Goal: Check status: Check status

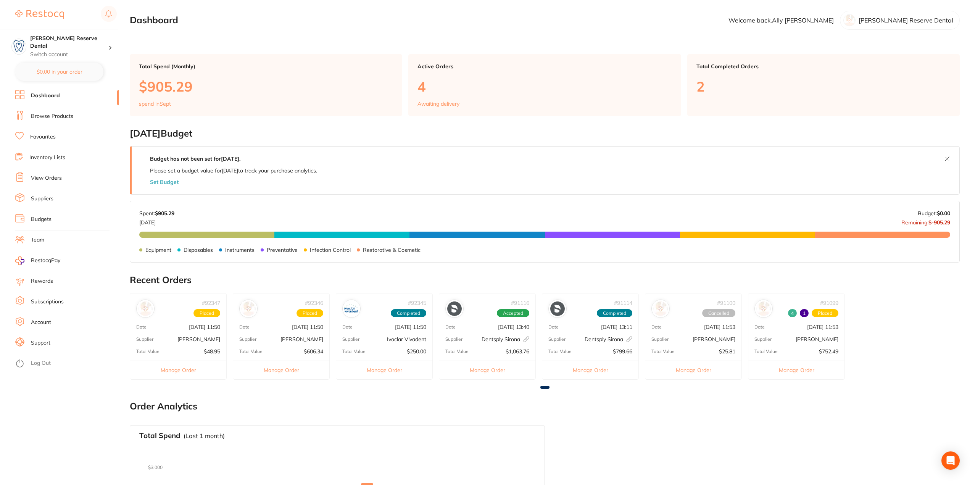
click at [55, 180] on link "View Orders" at bounding box center [46, 178] width 31 height 8
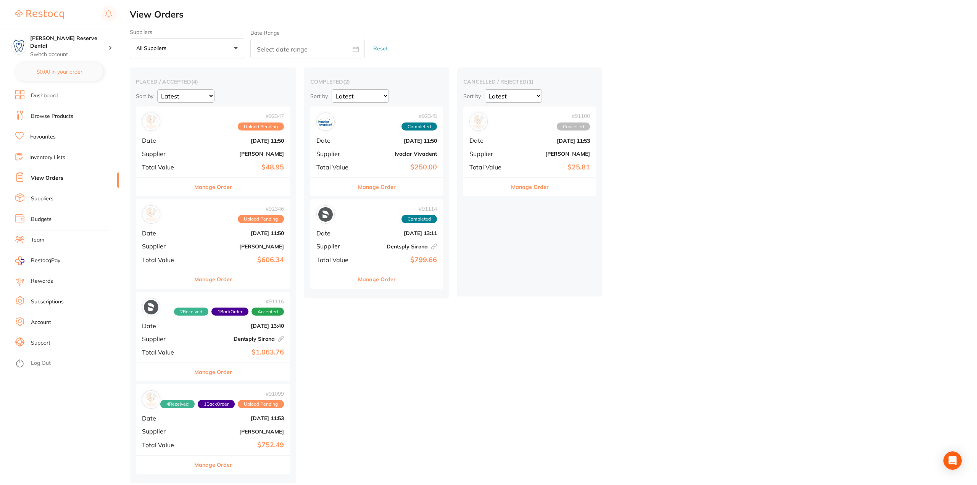
click at [218, 372] on button "Manage Order" at bounding box center [213, 372] width 38 height 18
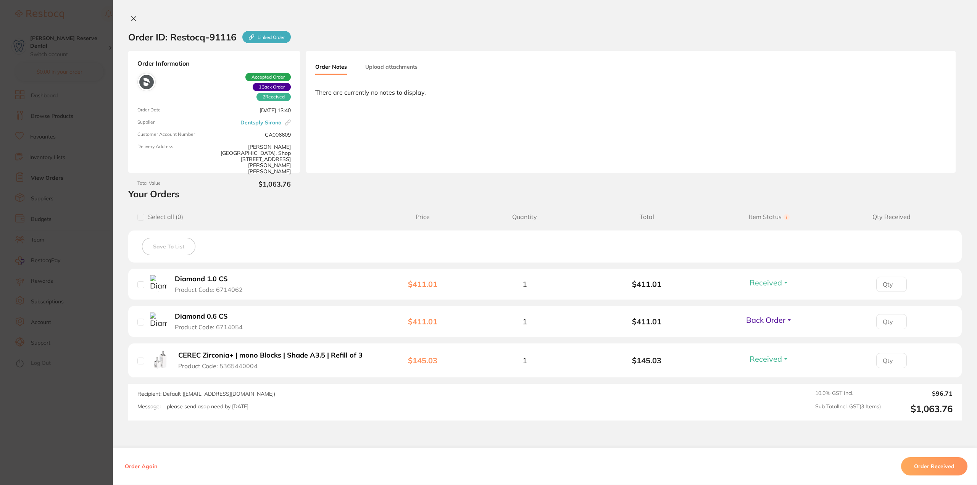
click at [772, 318] on span "Back Order" at bounding box center [765, 320] width 39 height 10
click at [774, 335] on span "Received" at bounding box center [768, 337] width 19 height 6
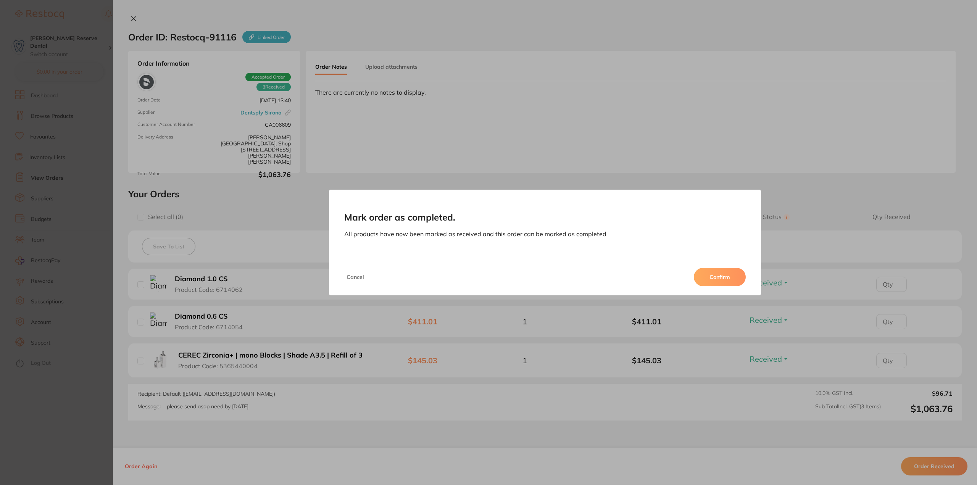
click at [733, 271] on button "Confirm" at bounding box center [720, 277] width 52 height 18
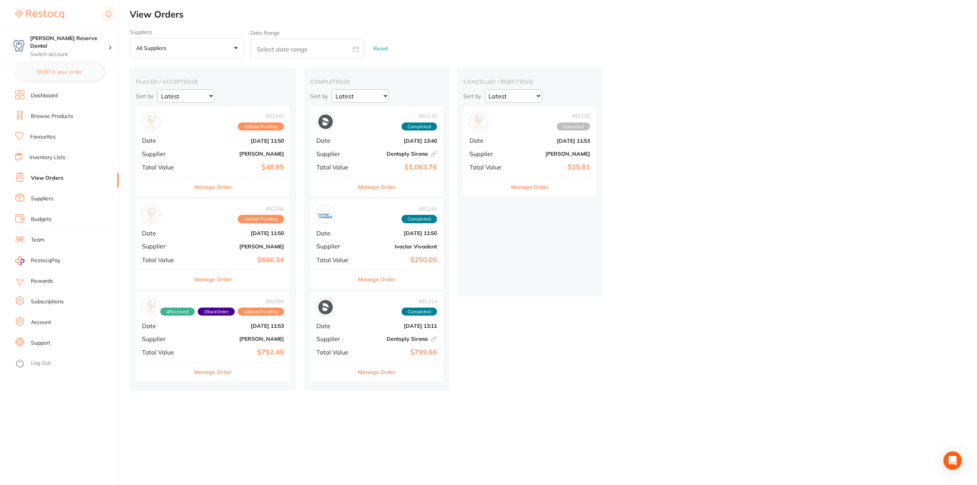
click at [61, 115] on link "Browse Products" at bounding box center [52, 117] width 42 height 8
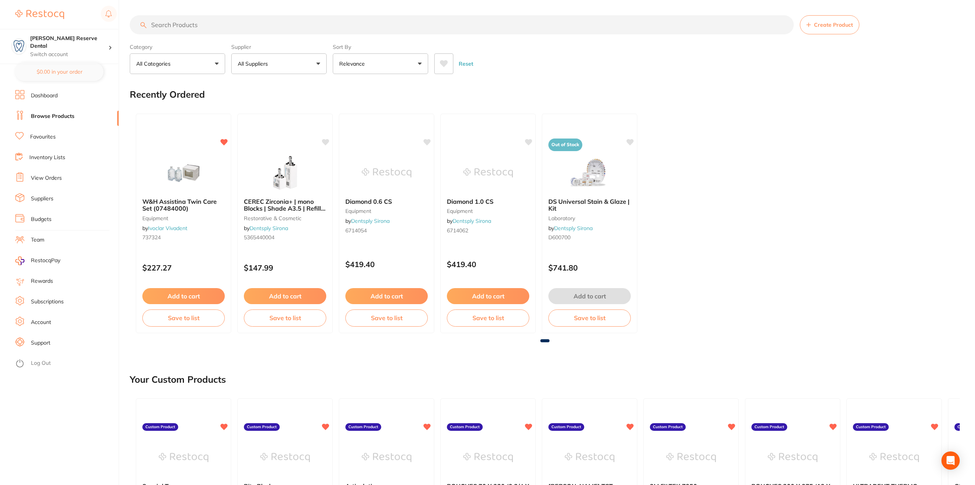
click at [267, 25] on input "search" at bounding box center [462, 24] width 664 height 19
type input "etch"
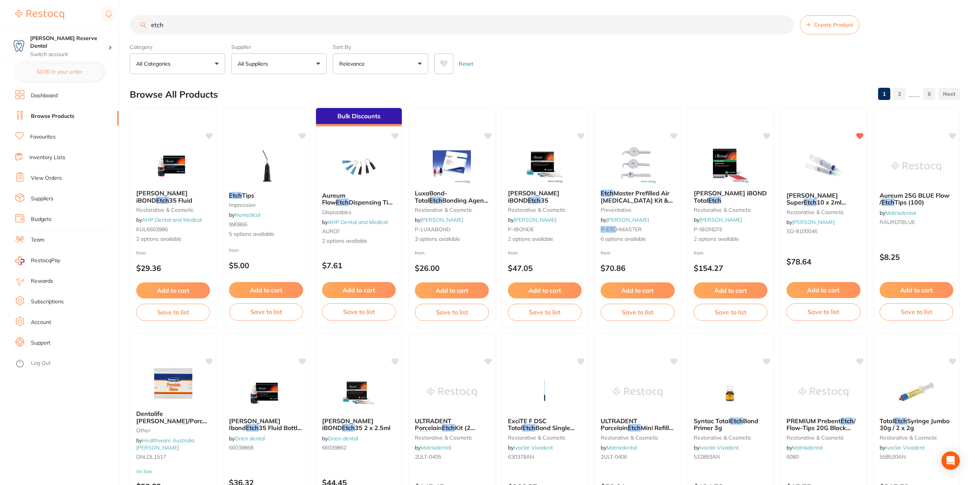
click at [315, 61] on button "All Suppliers" at bounding box center [278, 63] width 95 height 21
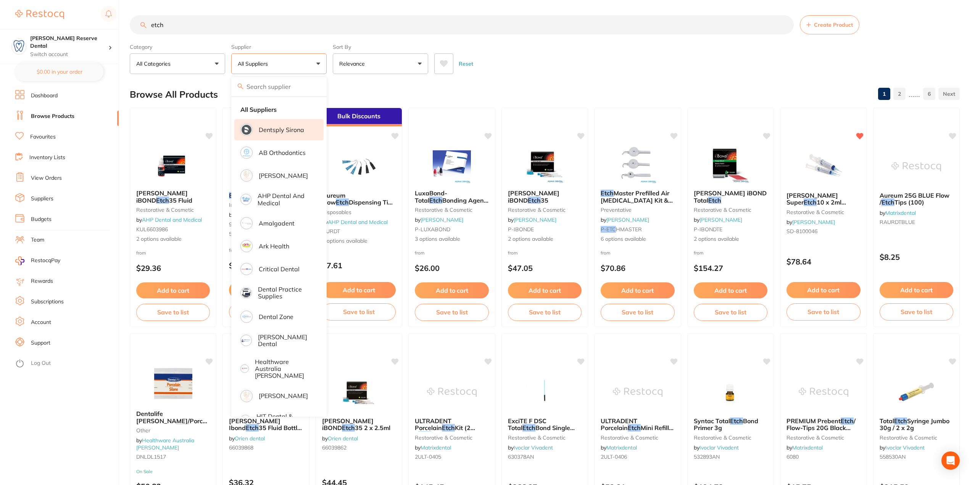
click at [297, 132] on p "Dentsply Sirona" at bounding box center [281, 129] width 45 height 7
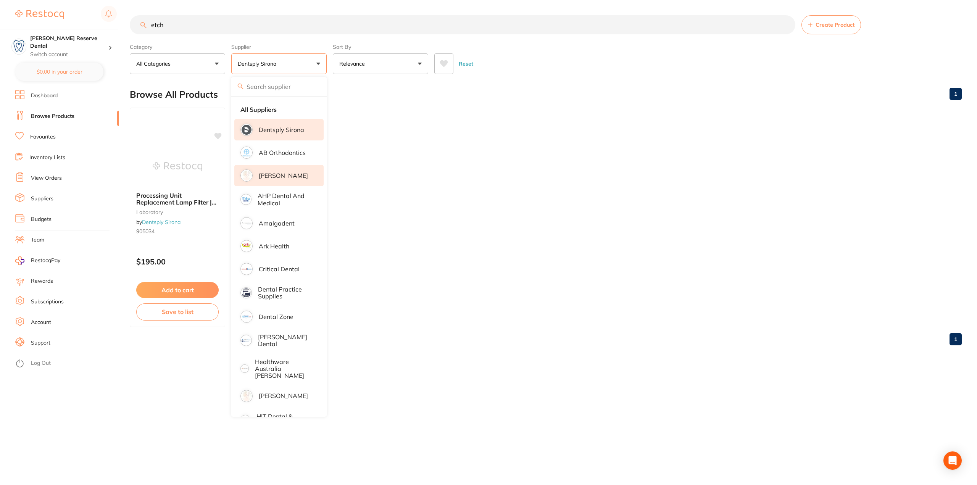
click at [290, 175] on p "[PERSON_NAME]" at bounding box center [283, 175] width 49 height 7
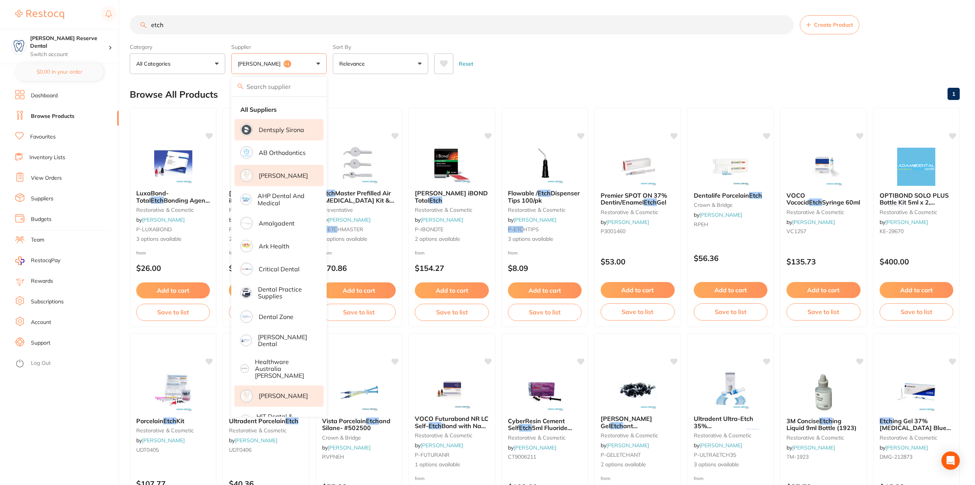
click at [287, 392] on p "[PERSON_NAME]" at bounding box center [283, 395] width 49 height 7
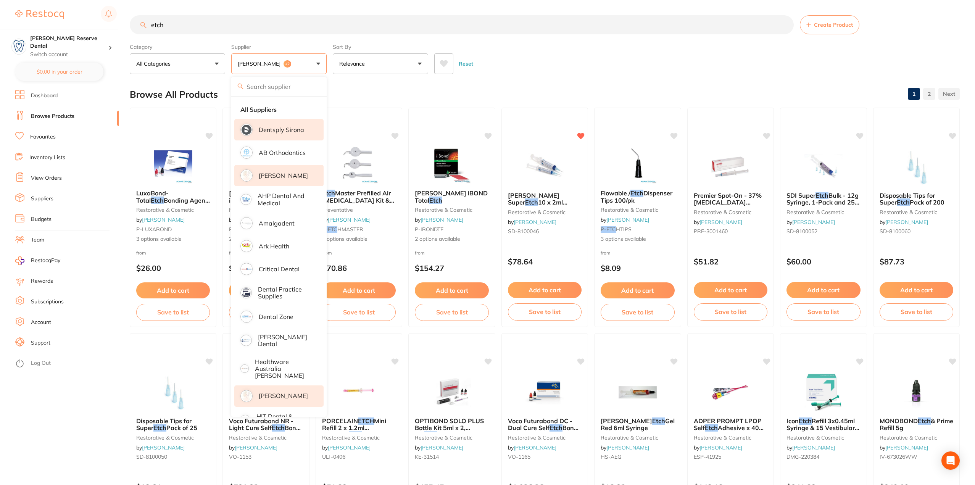
click at [509, 84] on div "Browse All Products 1 2" at bounding box center [545, 95] width 830 height 26
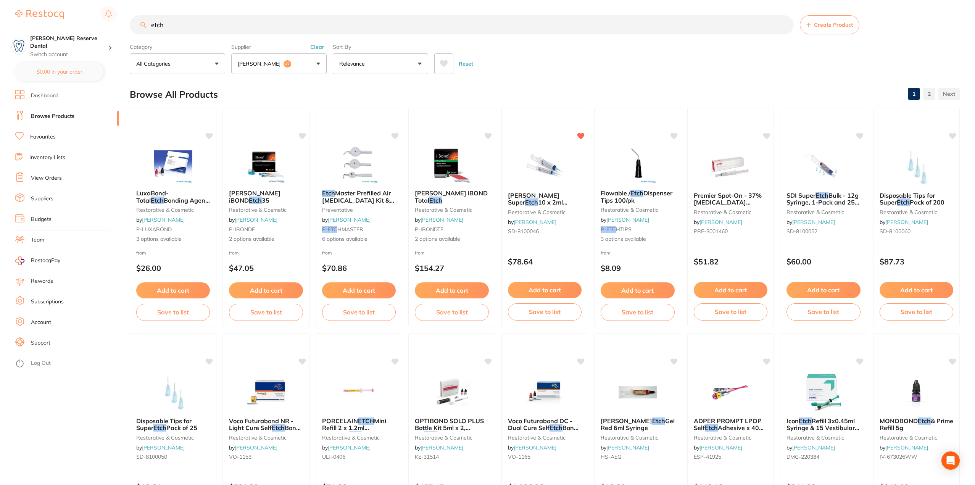
click at [41, 137] on link "Favourites" at bounding box center [43, 137] width 26 height 8
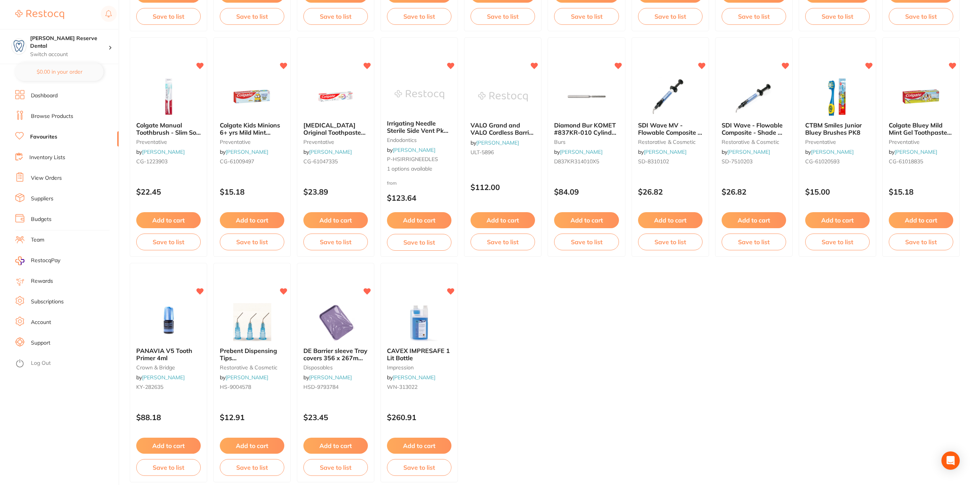
scroll to position [991, 0]
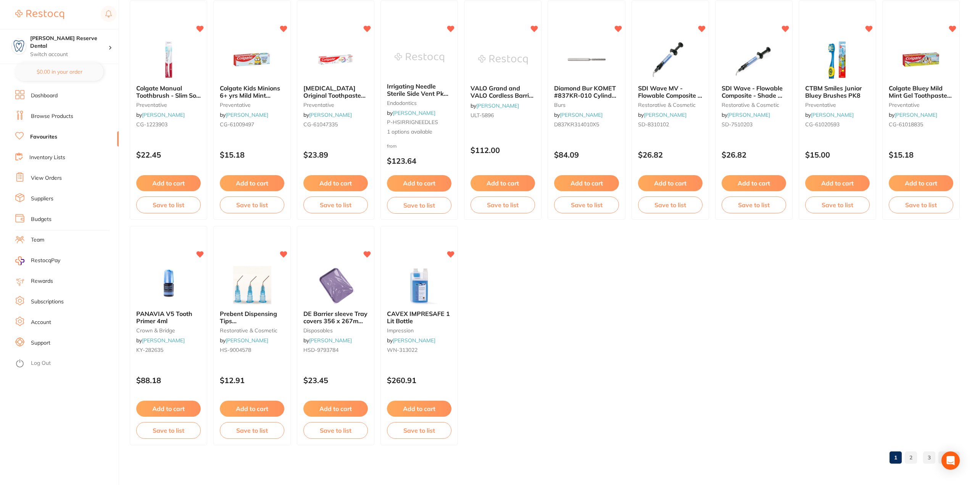
click at [932, 458] on link "3" at bounding box center [929, 457] width 12 height 15
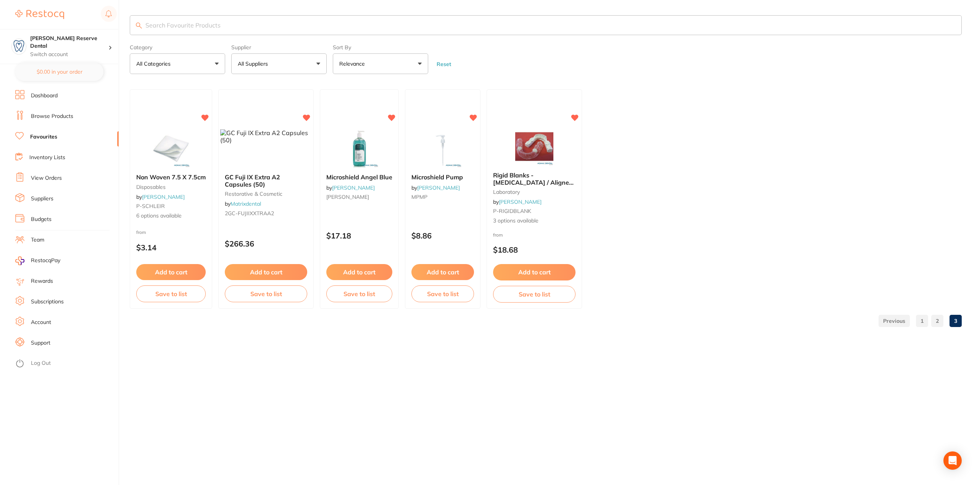
click at [939, 320] on link "2" at bounding box center [937, 320] width 12 height 15
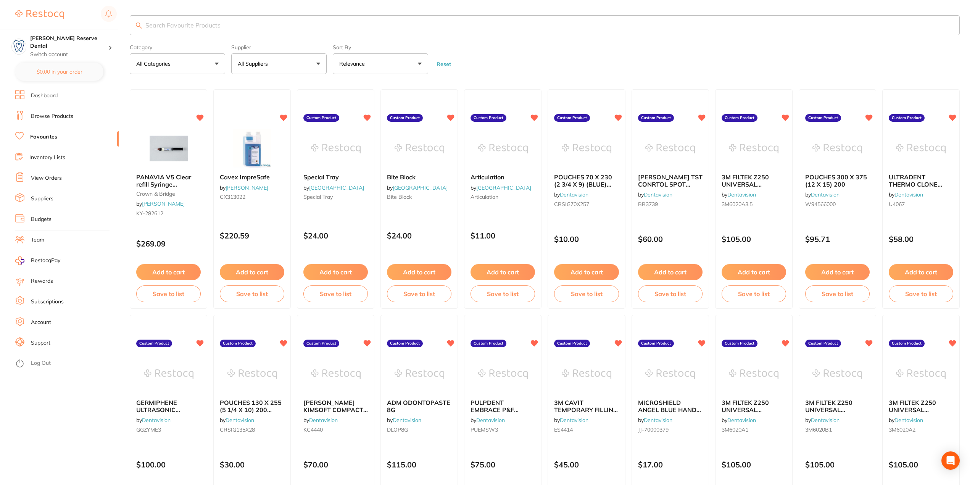
click at [57, 175] on link "View Orders" at bounding box center [46, 178] width 31 height 8
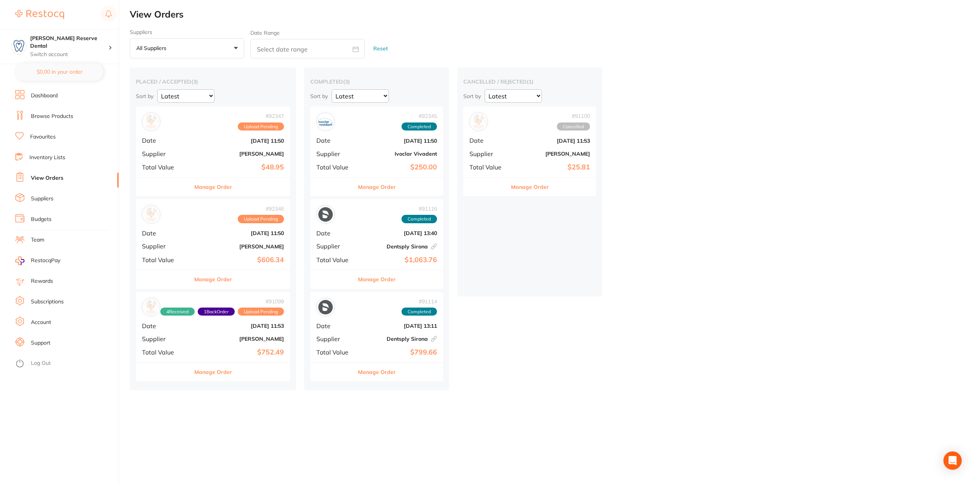
click at [228, 379] on button "Manage Order" at bounding box center [213, 372] width 38 height 18
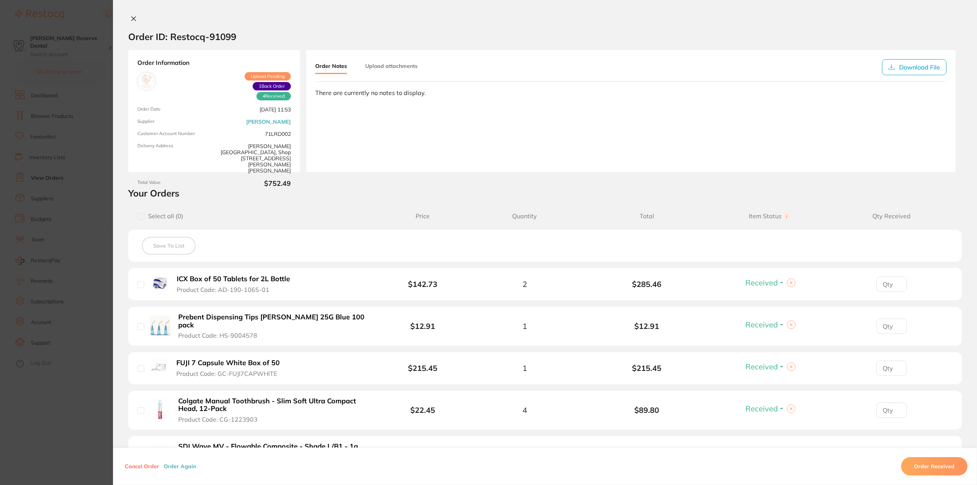
click at [134, 16] on icon at bounding box center [134, 19] width 6 height 6
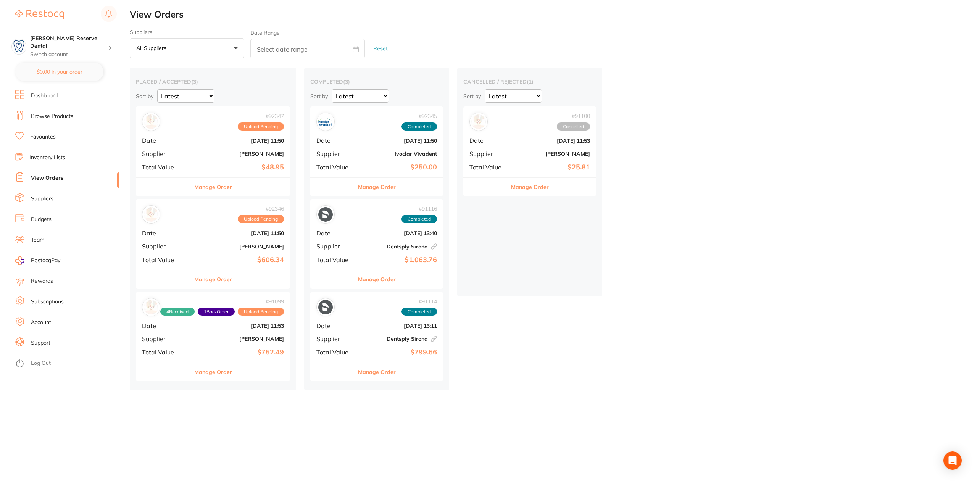
click at [231, 282] on button "Manage Order" at bounding box center [213, 279] width 38 height 18
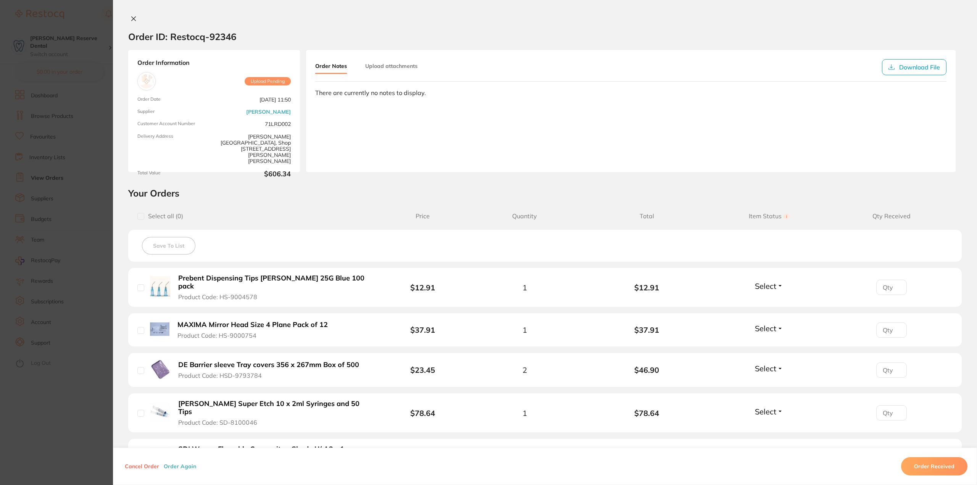
click at [769, 287] on span "Select" at bounding box center [765, 286] width 21 height 10
click at [771, 299] on button "Received" at bounding box center [768, 303] width 19 height 12
click at [771, 328] on span "Select" at bounding box center [765, 329] width 21 height 10
click at [772, 344] on span "Received" at bounding box center [768, 345] width 19 height 6
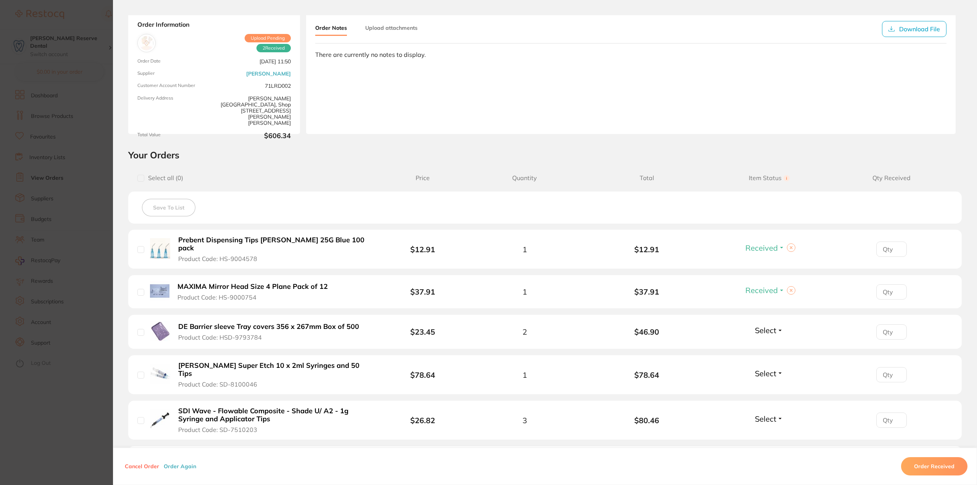
click at [773, 332] on span "Select" at bounding box center [765, 331] width 21 height 10
click at [773, 347] on span "Received" at bounding box center [768, 347] width 19 height 6
click at [765, 369] on span "Select" at bounding box center [765, 374] width 21 height 10
click at [775, 387] on span "Received" at bounding box center [768, 390] width 19 height 6
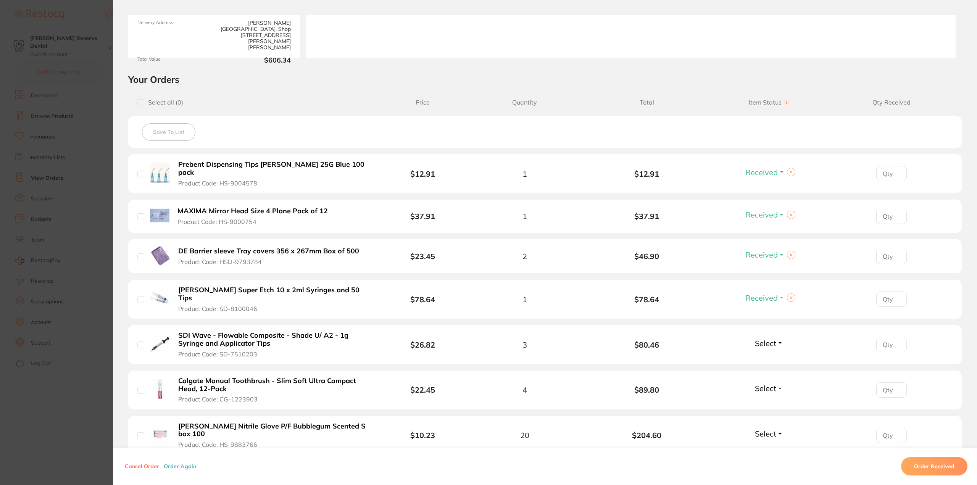
scroll to position [114, 0]
click at [766, 338] on span "Select" at bounding box center [765, 343] width 21 height 10
click at [770, 356] on span "Received" at bounding box center [768, 359] width 19 height 6
click at [770, 383] on span "Select" at bounding box center [765, 388] width 21 height 10
click at [772, 401] on span "Received" at bounding box center [768, 404] width 19 height 6
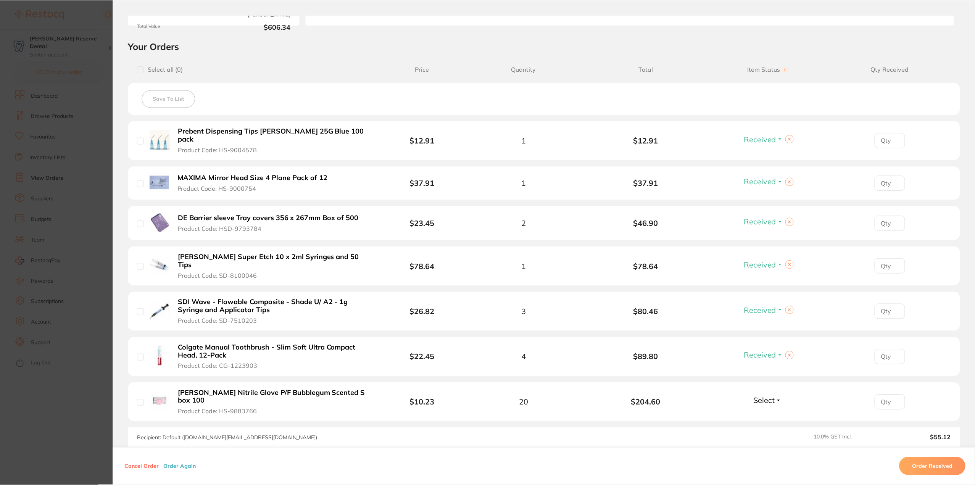
scroll to position [191, 0]
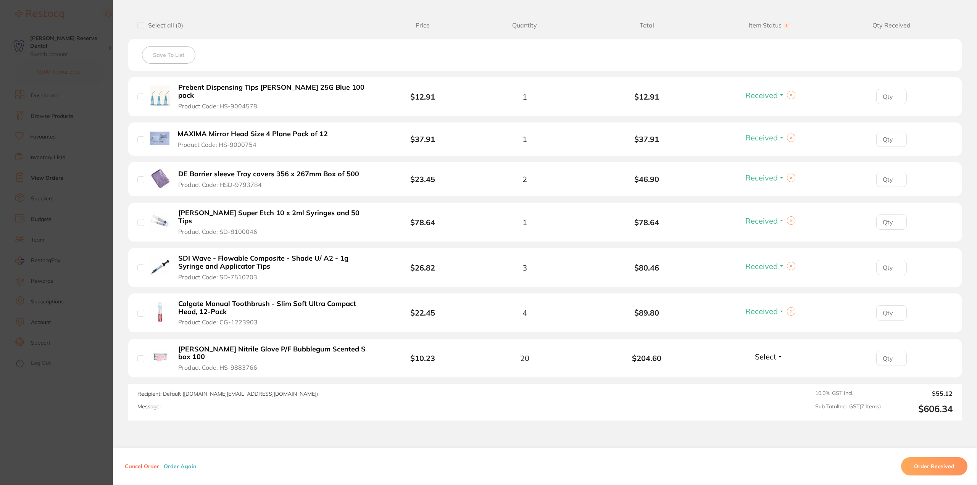
click at [774, 352] on span "Select" at bounding box center [765, 357] width 21 height 10
click at [774, 370] on span "Received" at bounding box center [768, 373] width 19 height 6
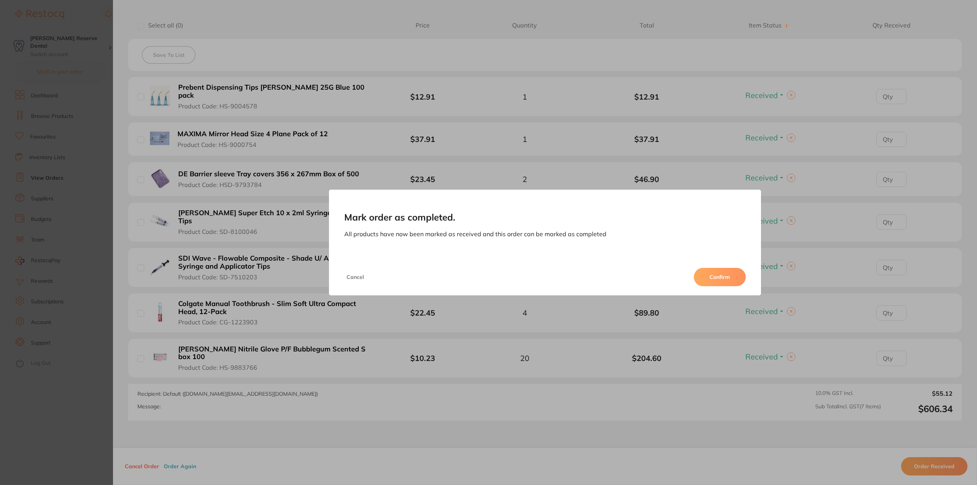
click at [717, 279] on button "Confirm" at bounding box center [720, 277] width 52 height 18
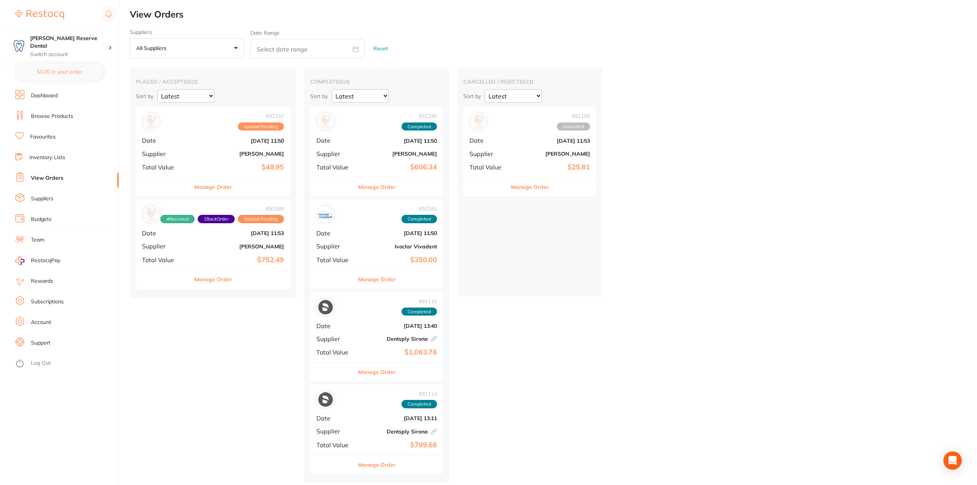
click at [214, 187] on button "Manage Order" at bounding box center [213, 187] width 38 height 18
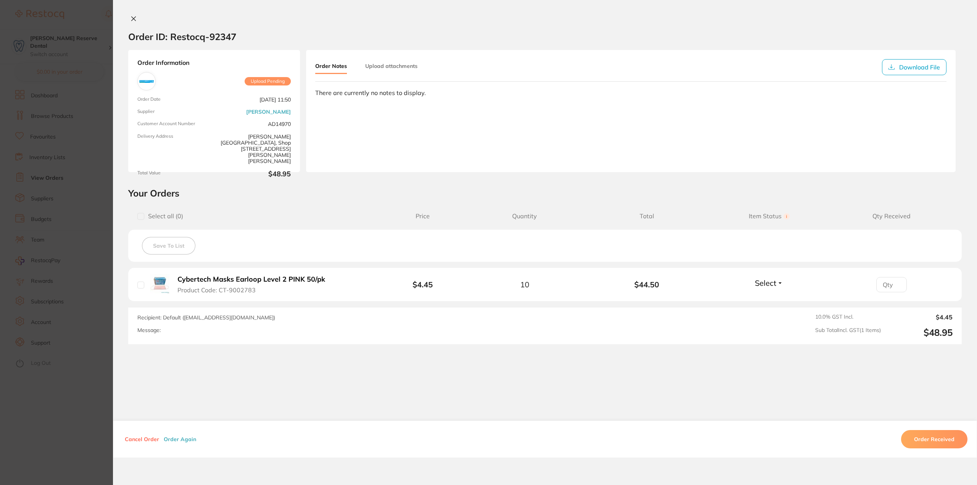
click at [766, 282] on span "Select" at bounding box center [765, 283] width 21 height 10
click at [769, 295] on button "Received" at bounding box center [768, 300] width 19 height 12
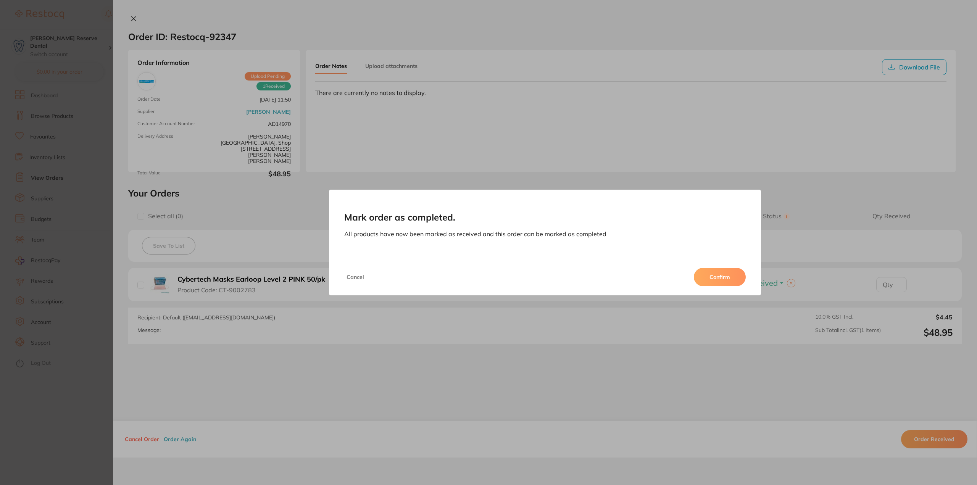
click at [726, 276] on button "Confirm" at bounding box center [720, 277] width 52 height 18
